Goal: Find specific page/section: Find specific page/section

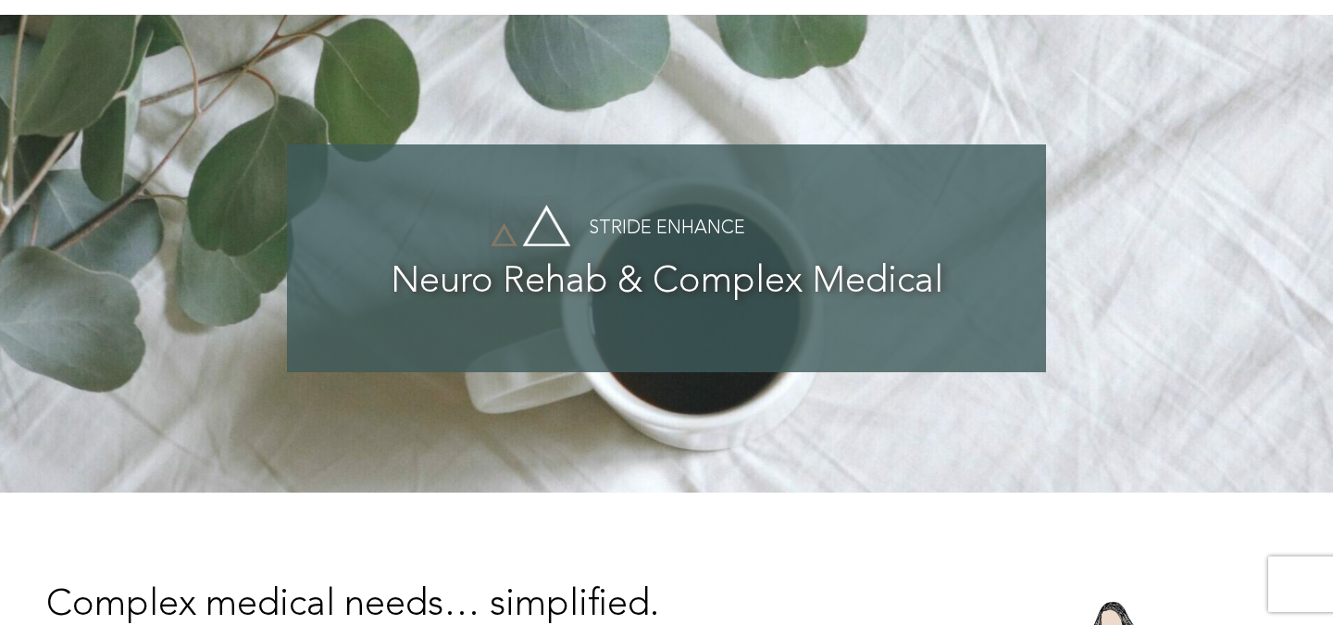
scroll to position [8, 0]
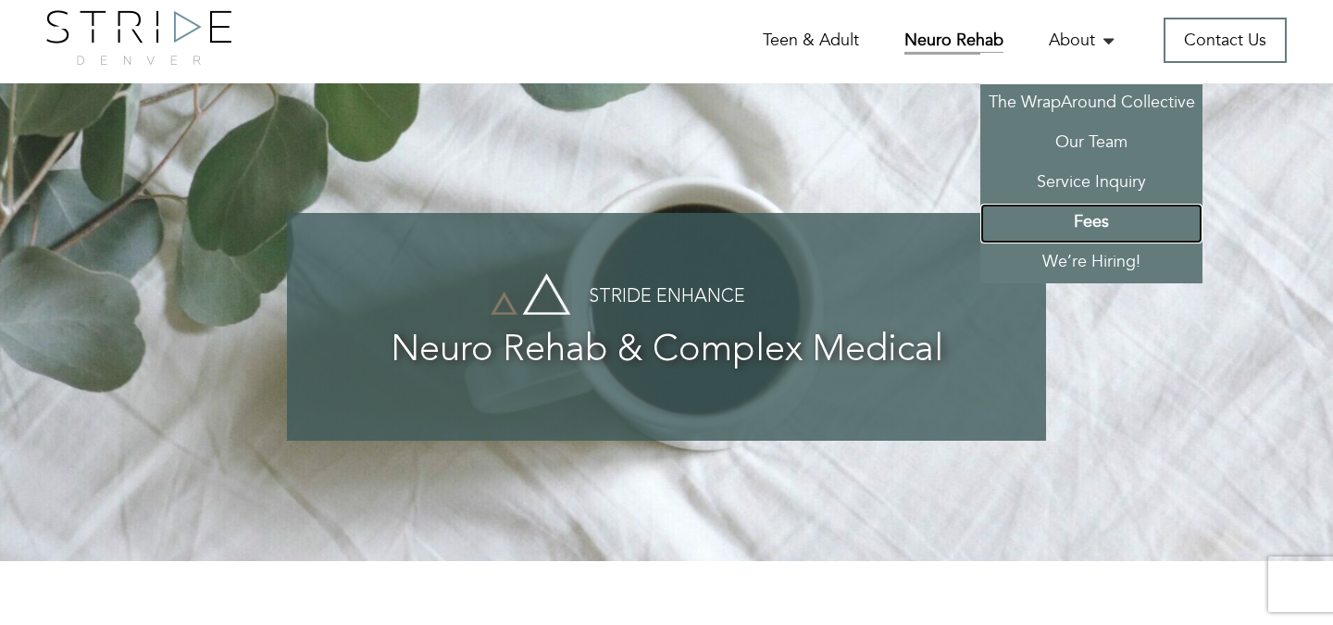
click at [1093, 214] on link "Fees" at bounding box center [1092, 224] width 222 height 40
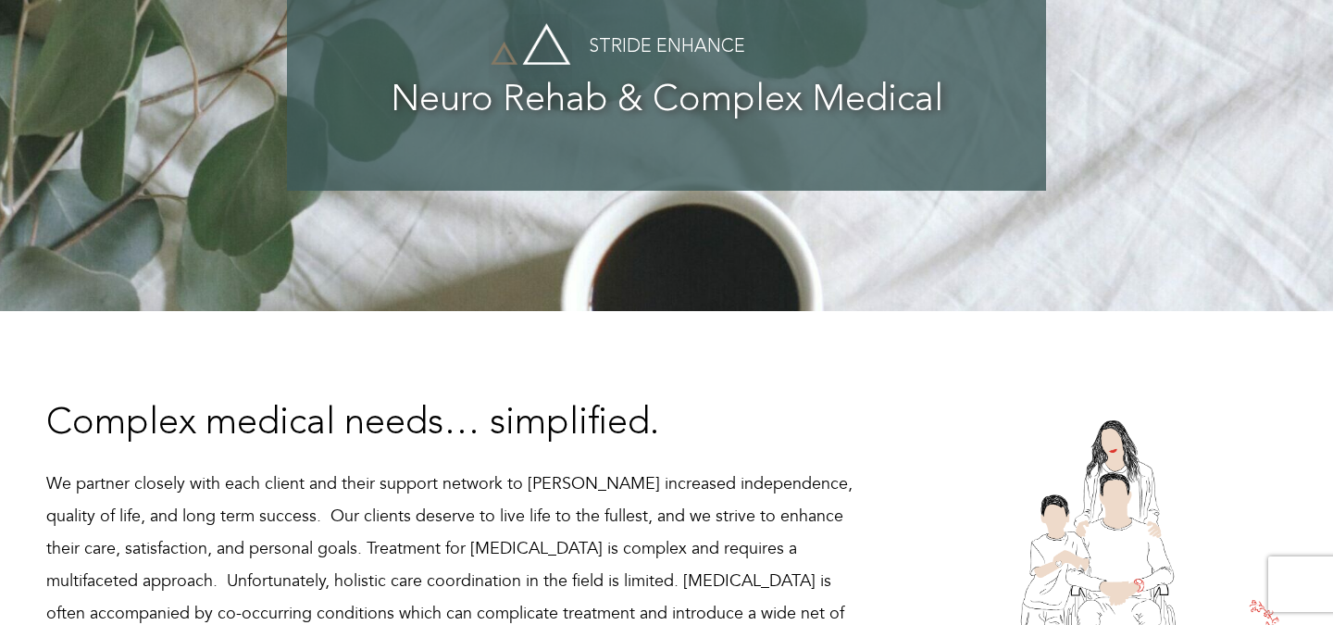
scroll to position [585, 0]
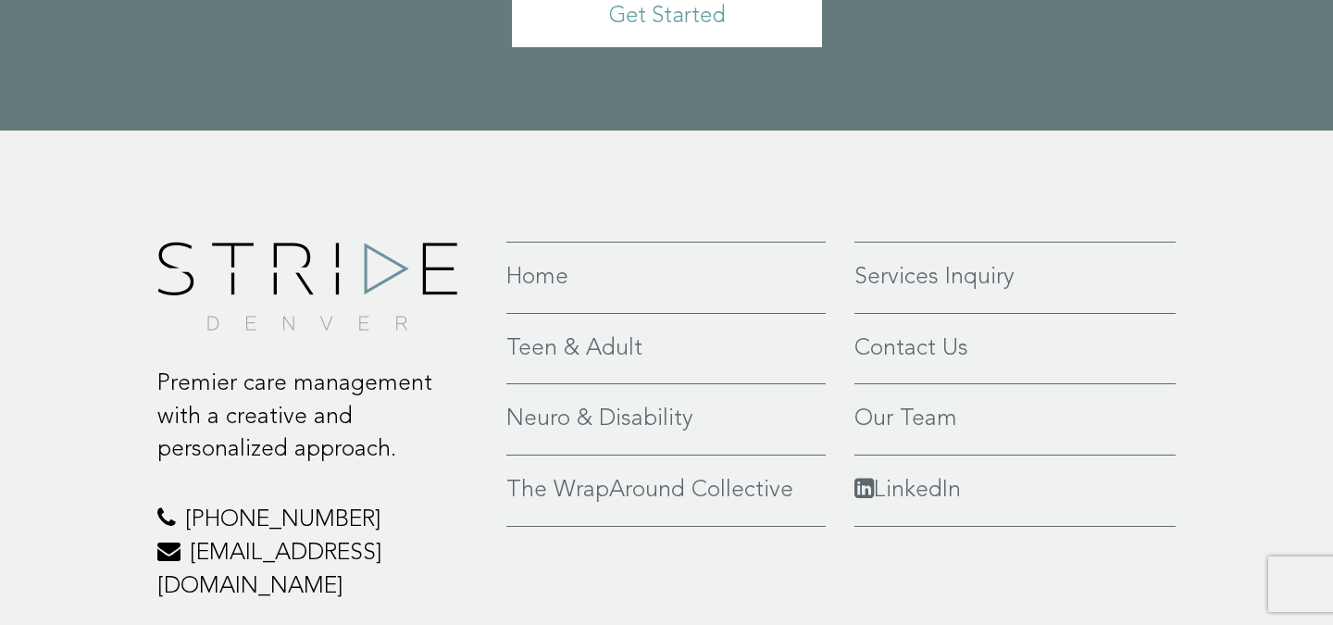
scroll to position [1266, 0]
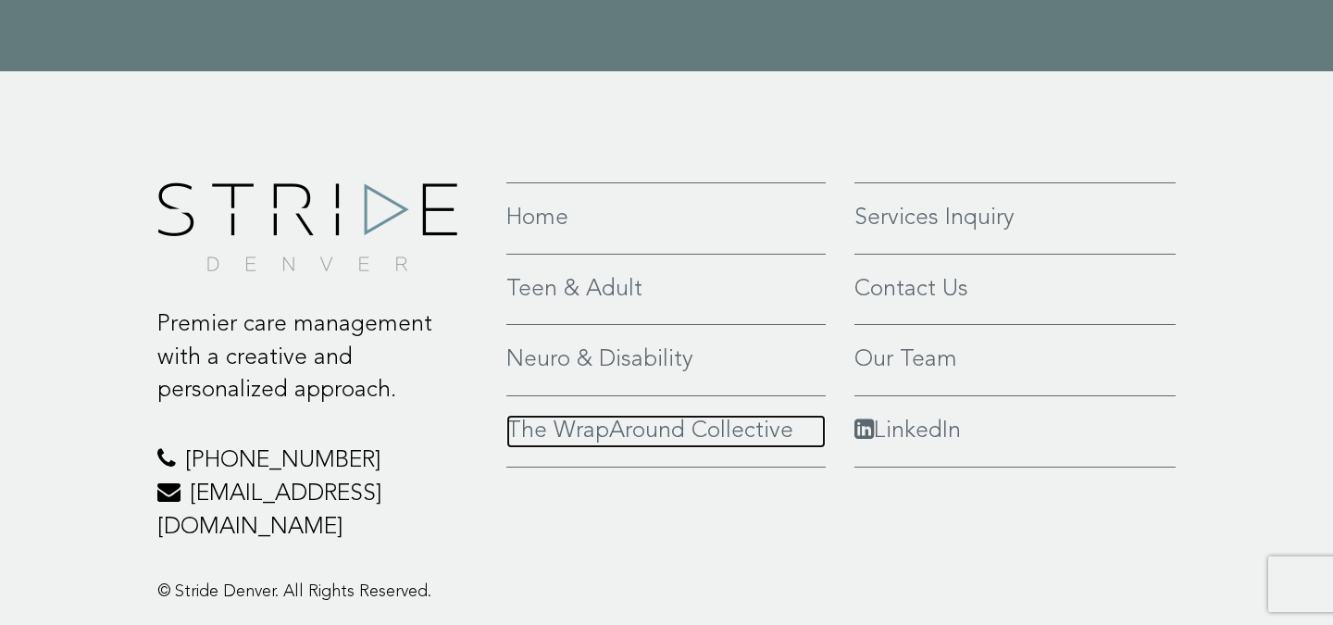
click at [583, 415] on link "The WrapAround Collective" at bounding box center [666, 431] width 319 height 33
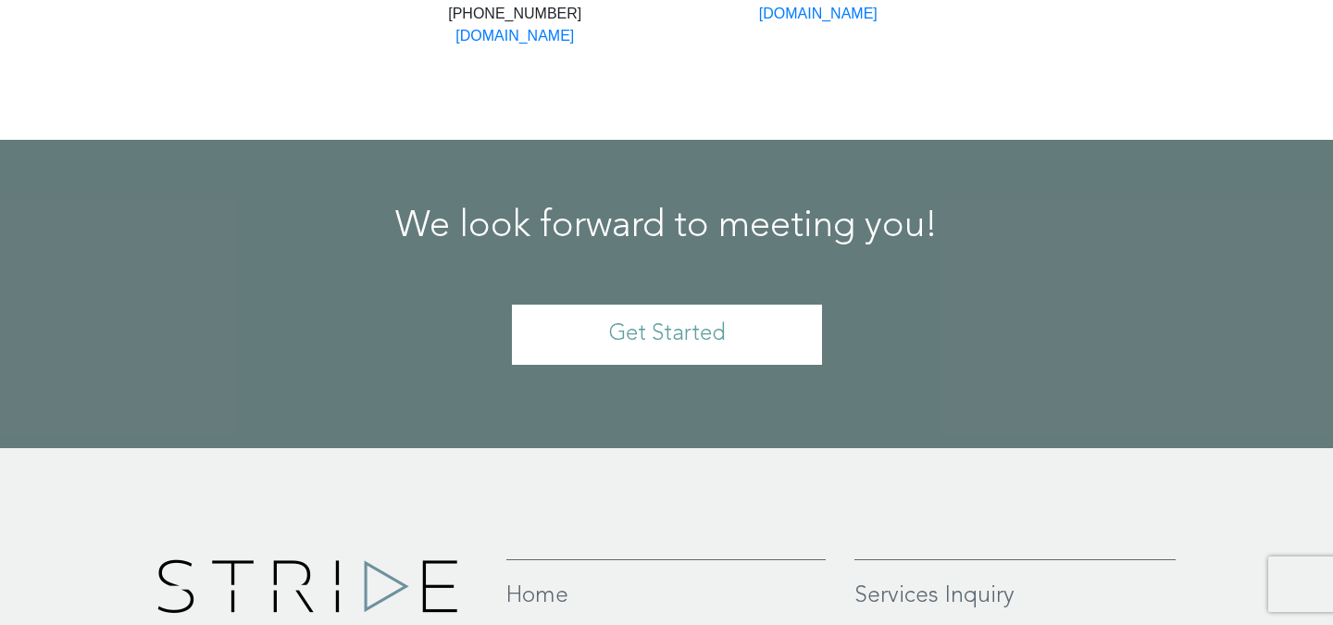
scroll to position [4411, 0]
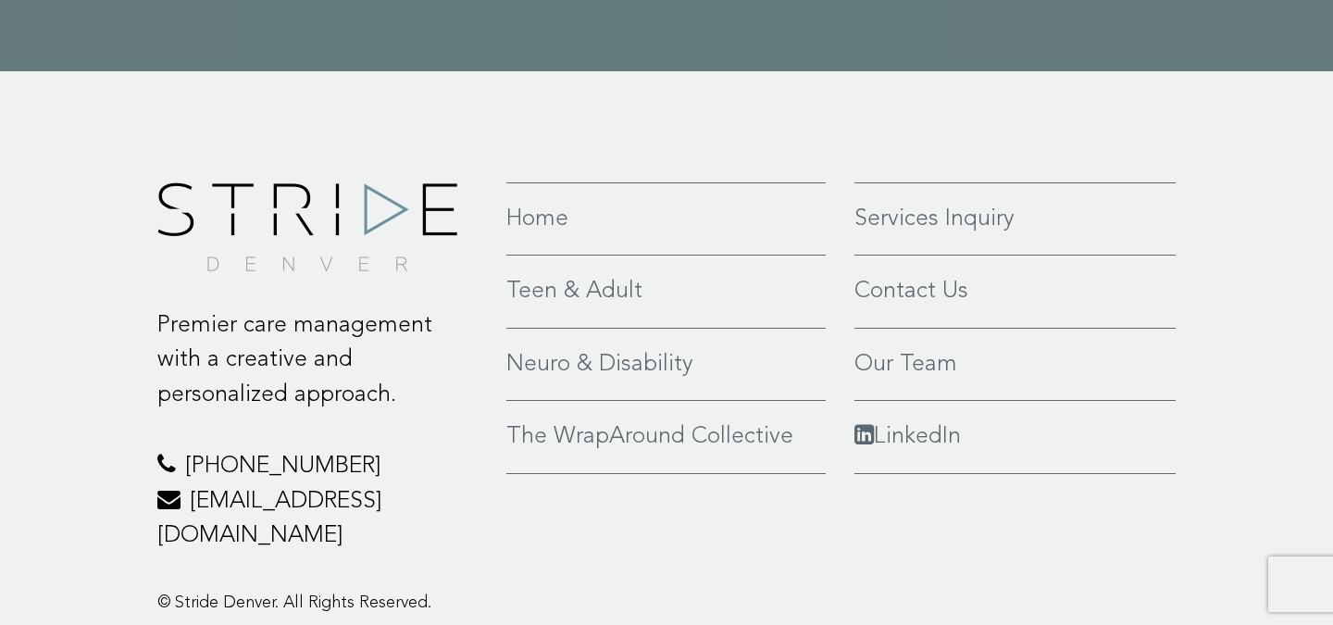
click at [900, 347] on link "Our Team" at bounding box center [1015, 364] width 321 height 35
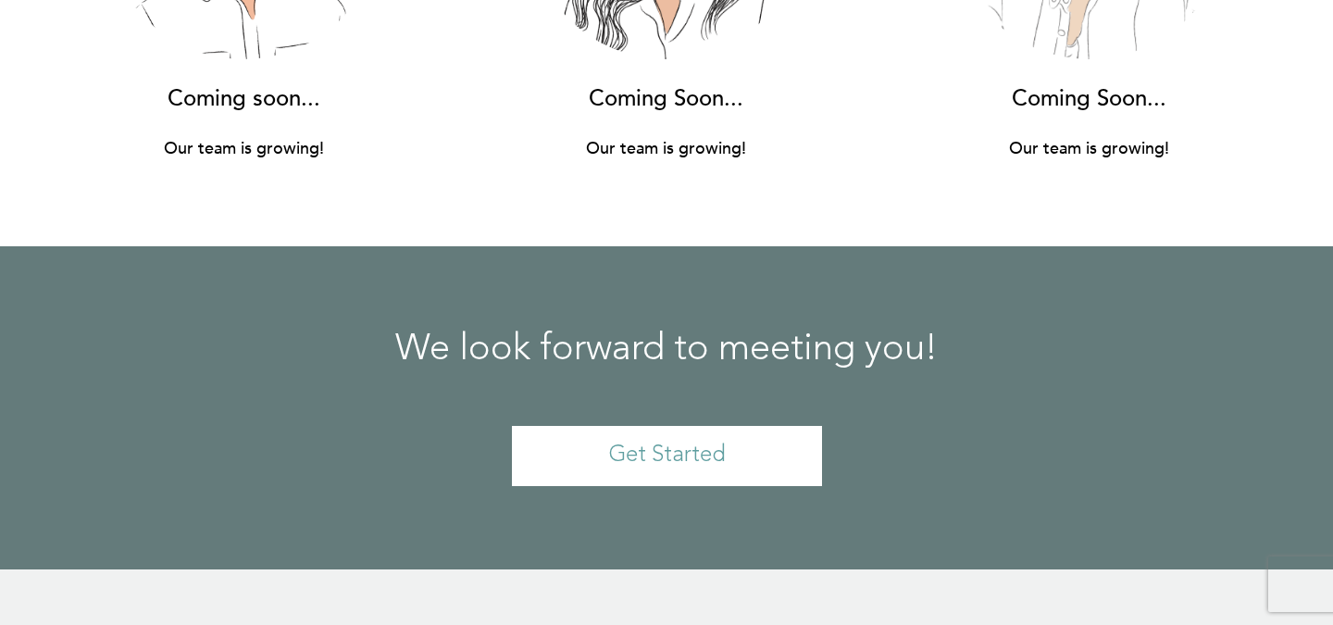
scroll to position [13779, 0]
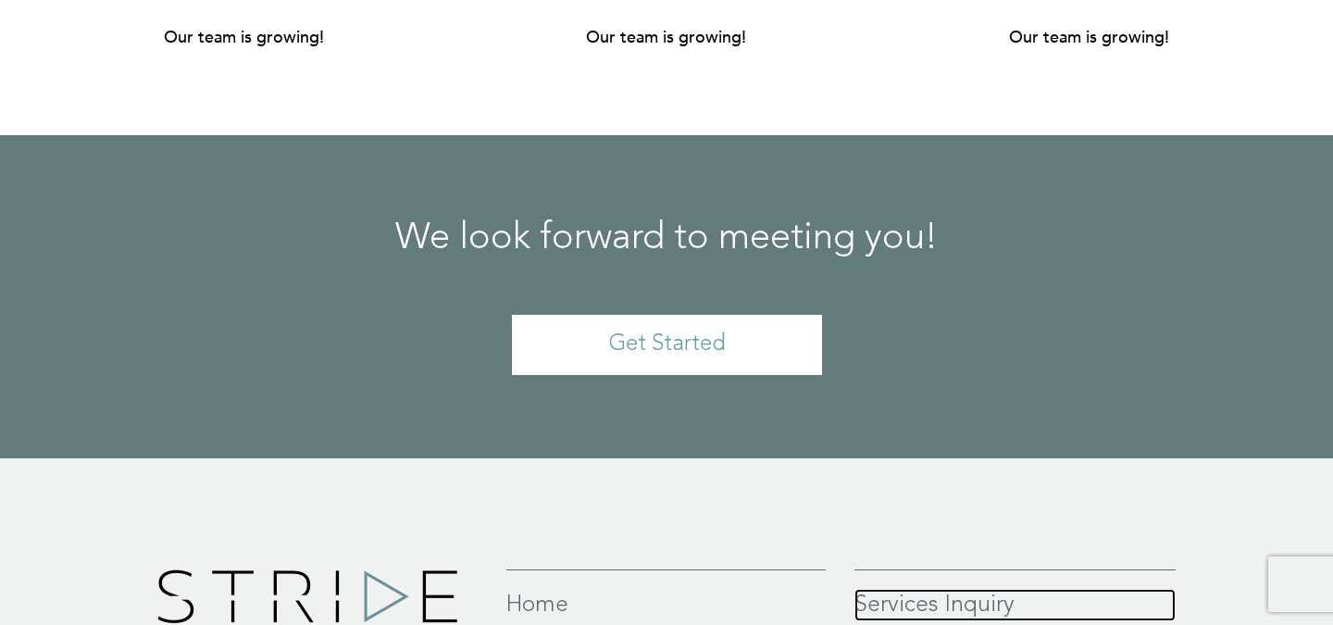
click at [890, 589] on link "Services Inquiry" at bounding box center [1015, 605] width 321 height 33
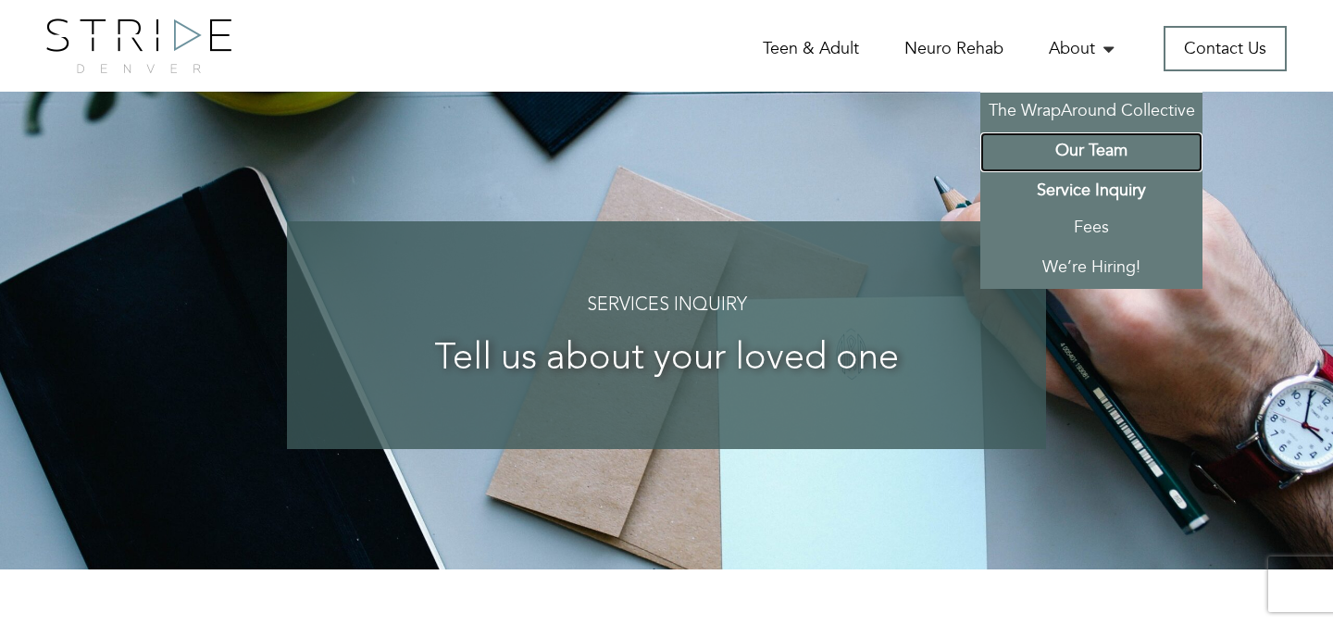
click at [1079, 153] on link "Our Team" at bounding box center [1092, 152] width 222 height 40
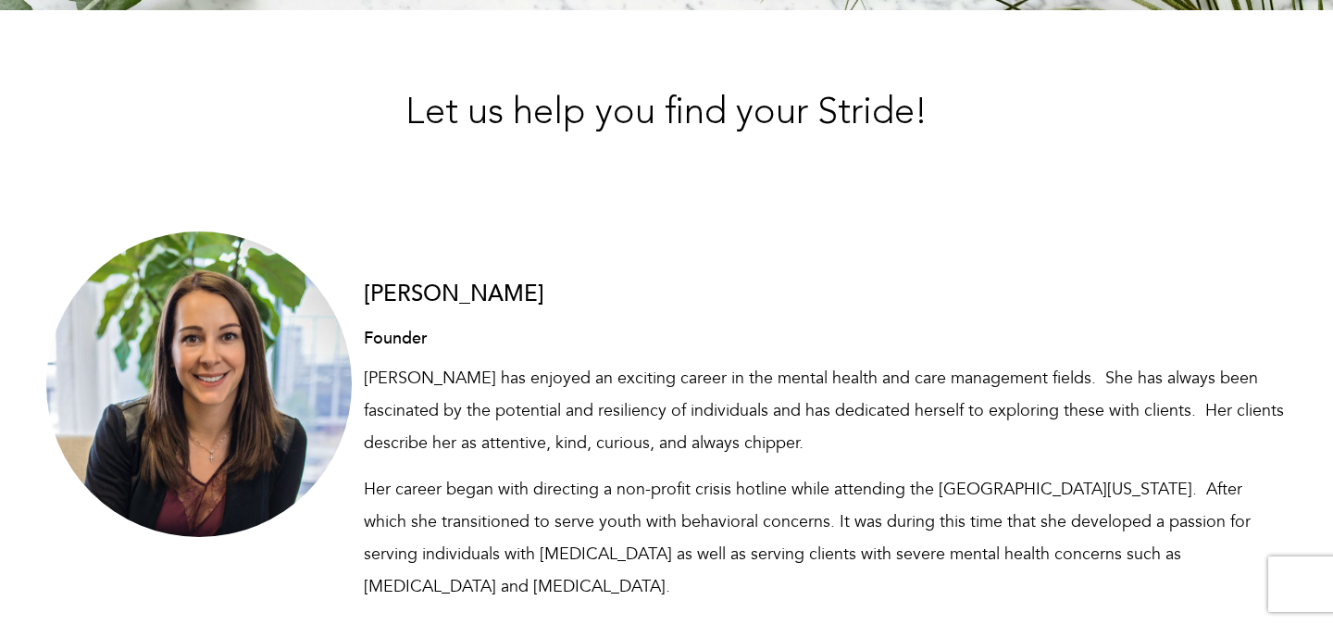
scroll to position [532, 0]
